Goal: Task Accomplishment & Management: Use online tool/utility

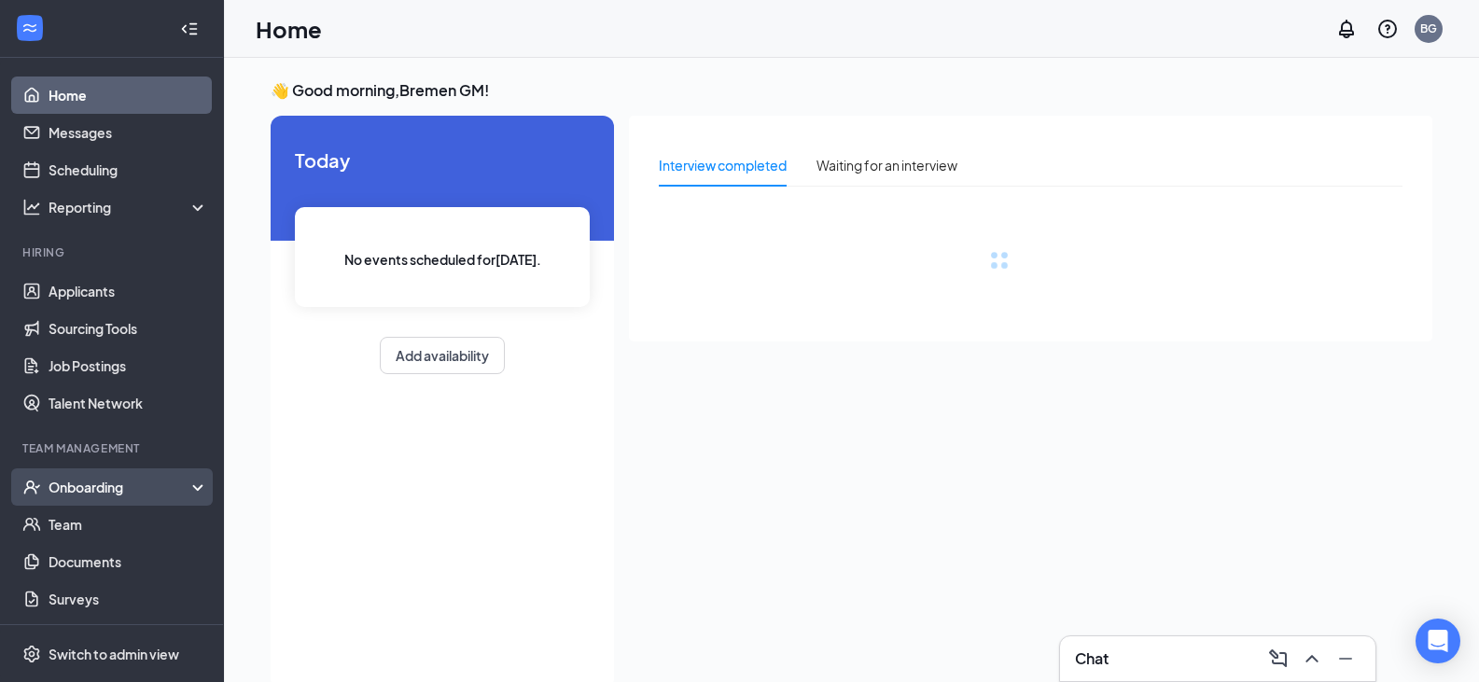
click at [69, 487] on div "Onboarding" at bounding box center [121, 487] width 144 height 19
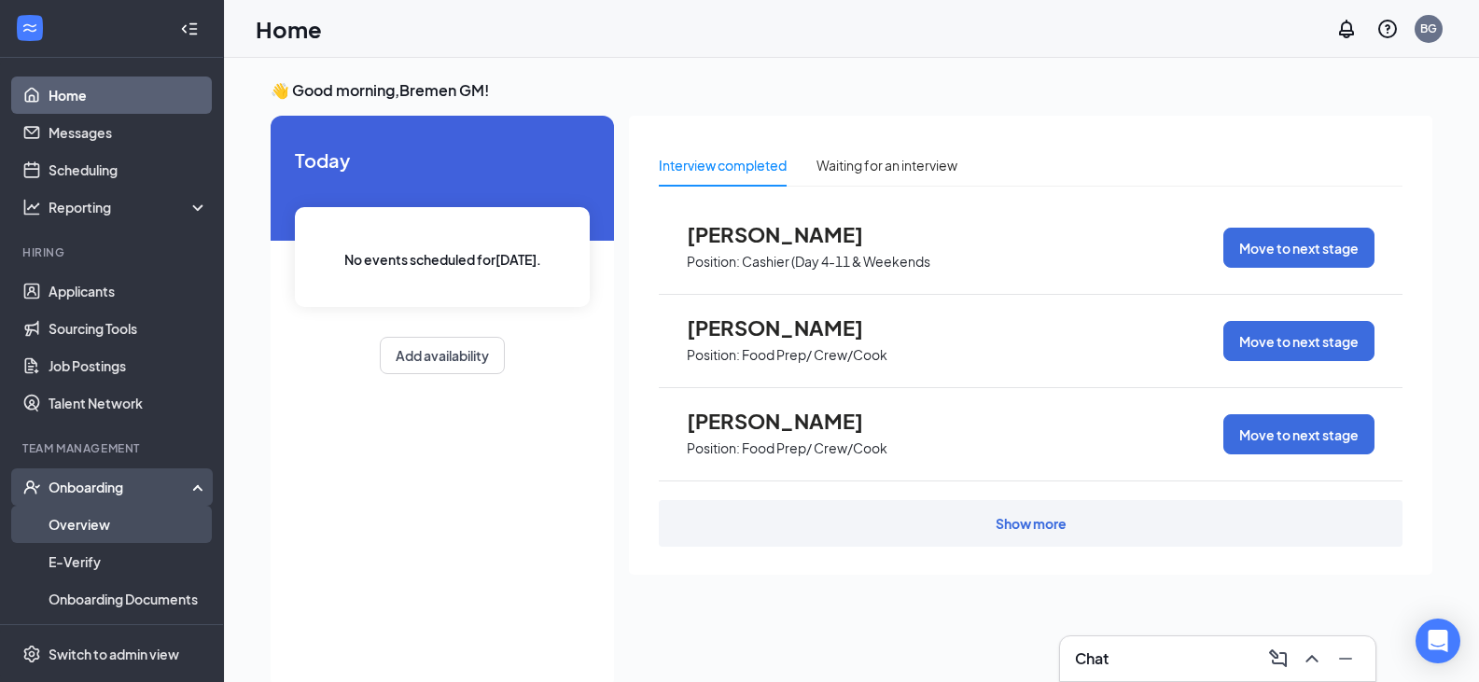
click at [80, 518] on link "Overview" at bounding box center [129, 524] width 160 height 37
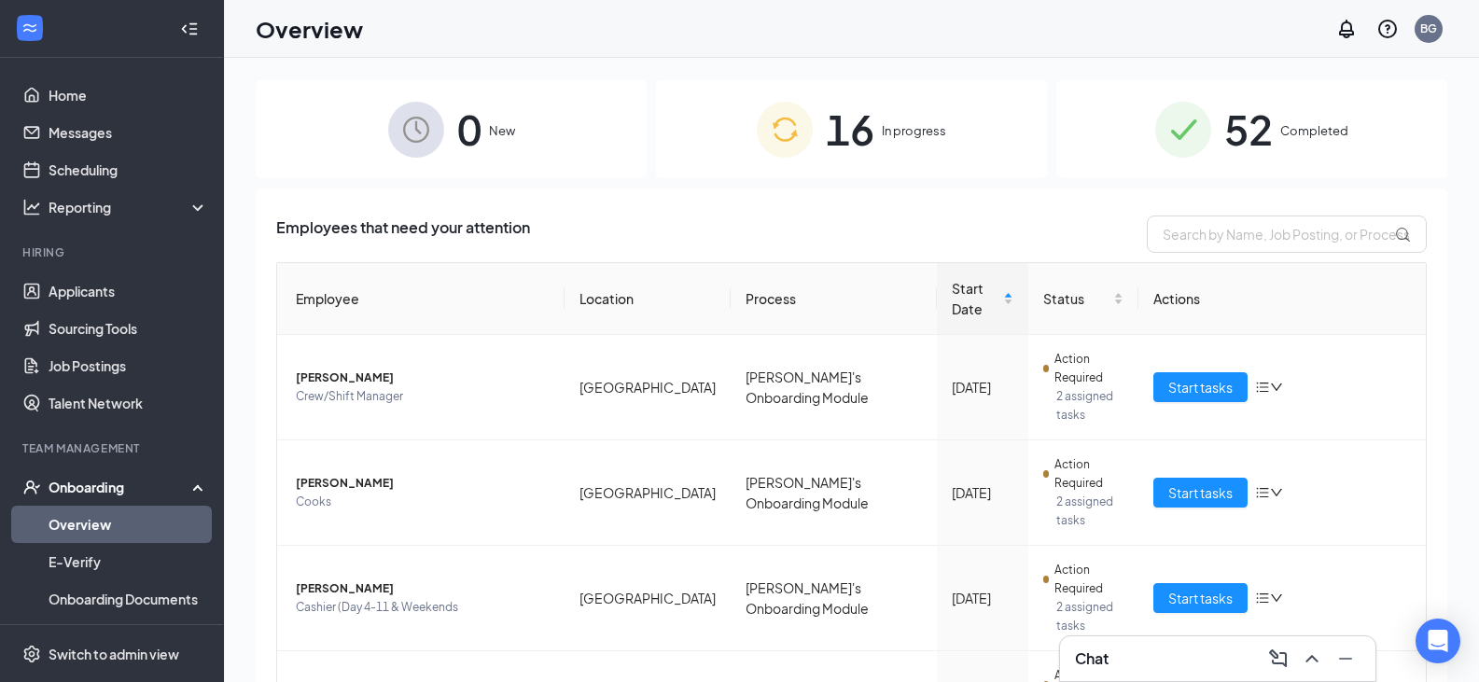
click at [859, 134] on span "16" at bounding box center [850, 129] width 49 height 64
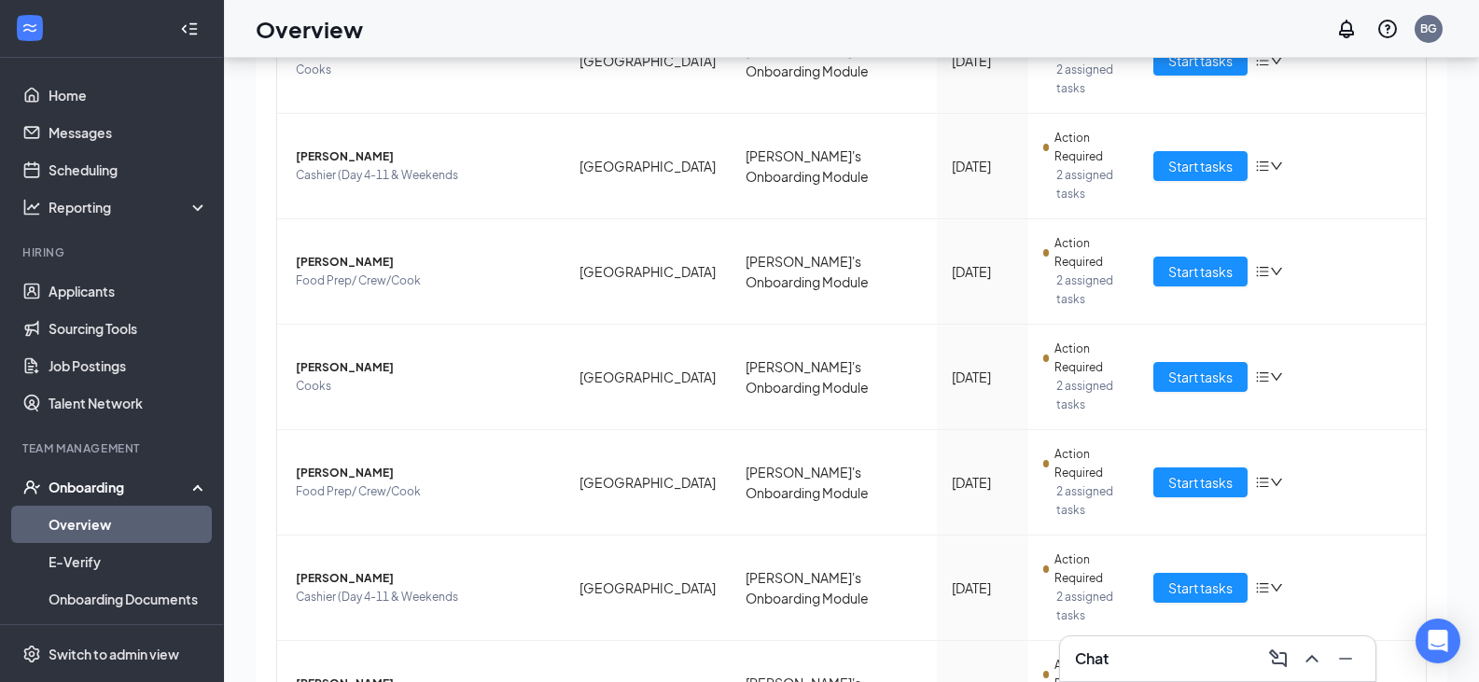
scroll to position [84, 0]
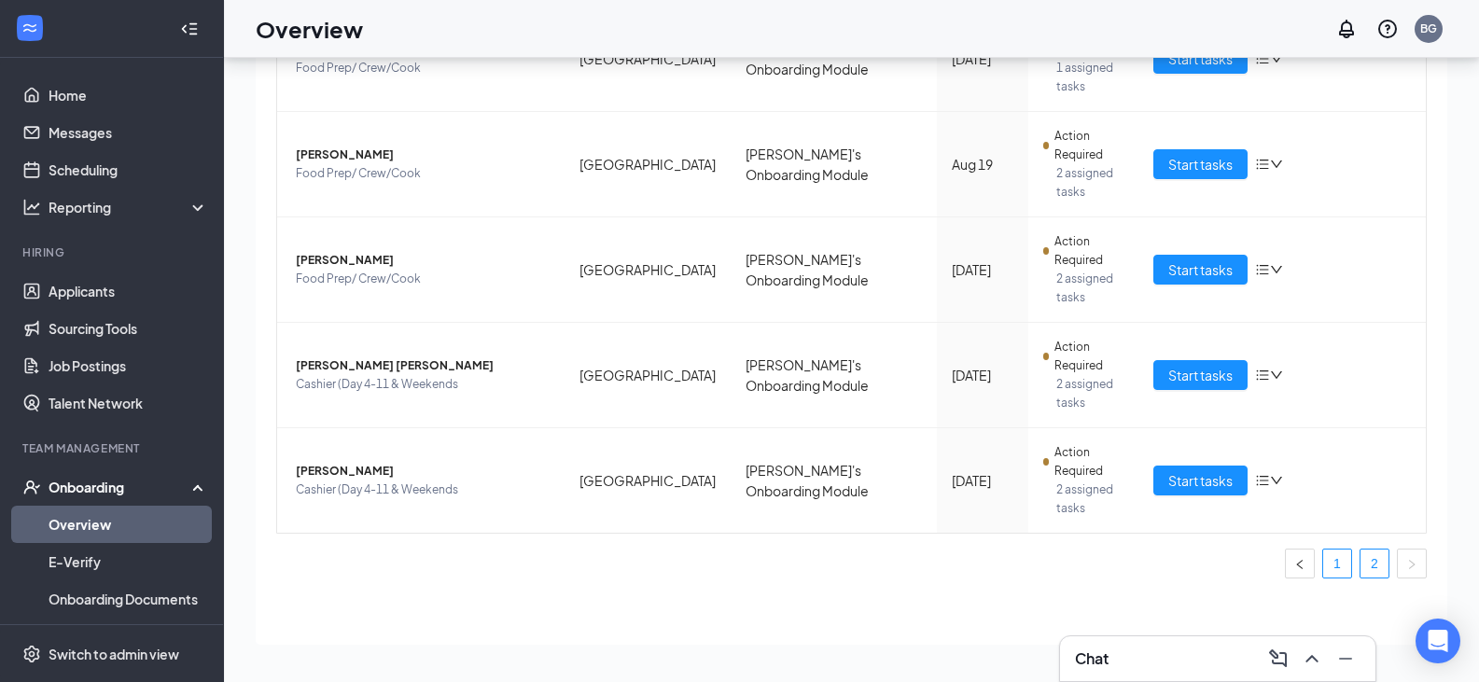
scroll to position [105, 0]
